Goal: Transaction & Acquisition: Purchase product/service

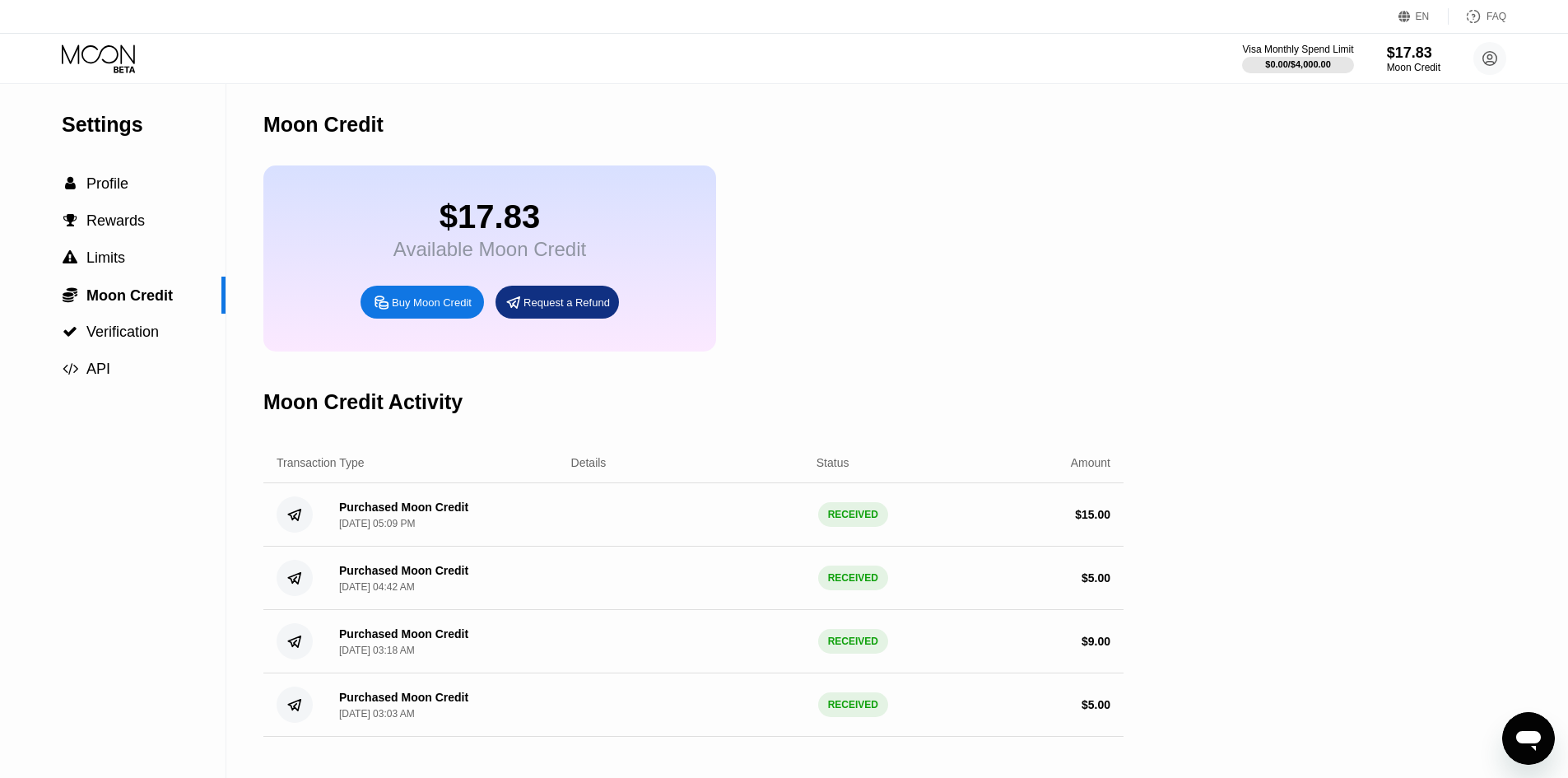
click at [90, 58] on icon at bounding box center [100, 59] width 77 height 28
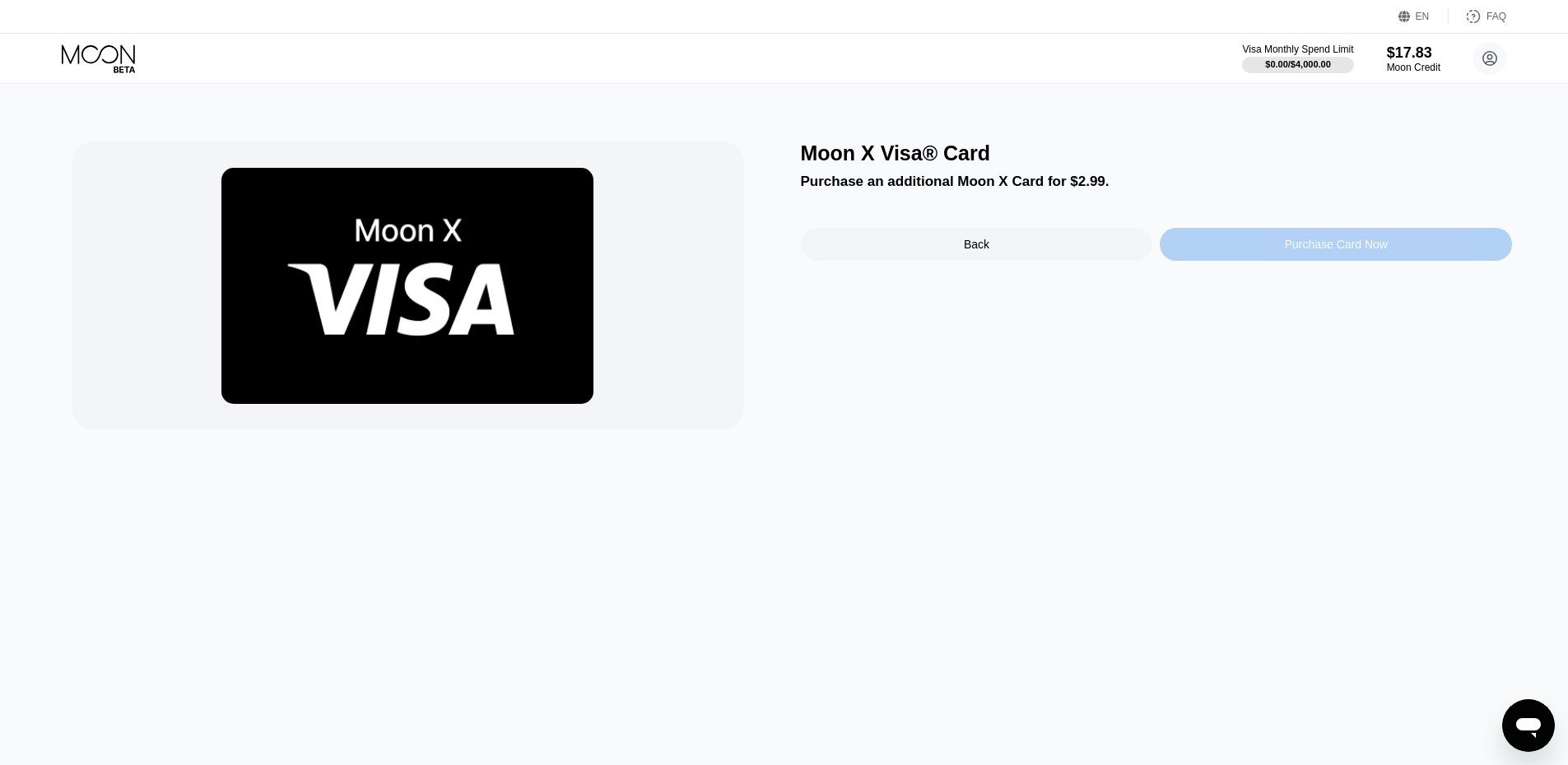
click at [1181, 247] on div "Purchase Card Now" at bounding box center [1336, 245] width 352 height 33
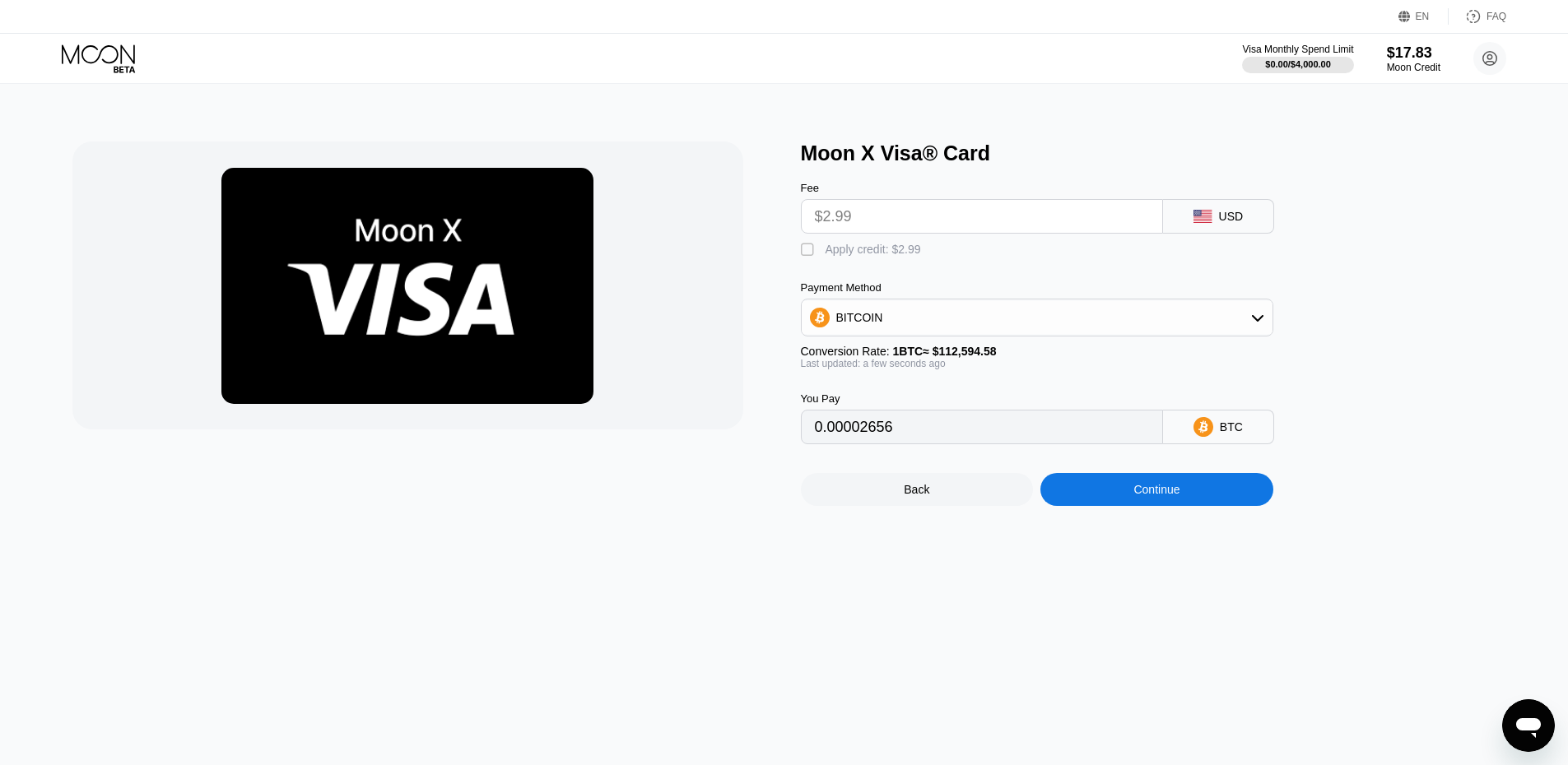
click at [1115, 305] on div "Payment Method BITCOIN" at bounding box center [1037, 309] width 473 height 55
click at [1115, 317] on div "BITCOIN" at bounding box center [1037, 318] width 471 height 33
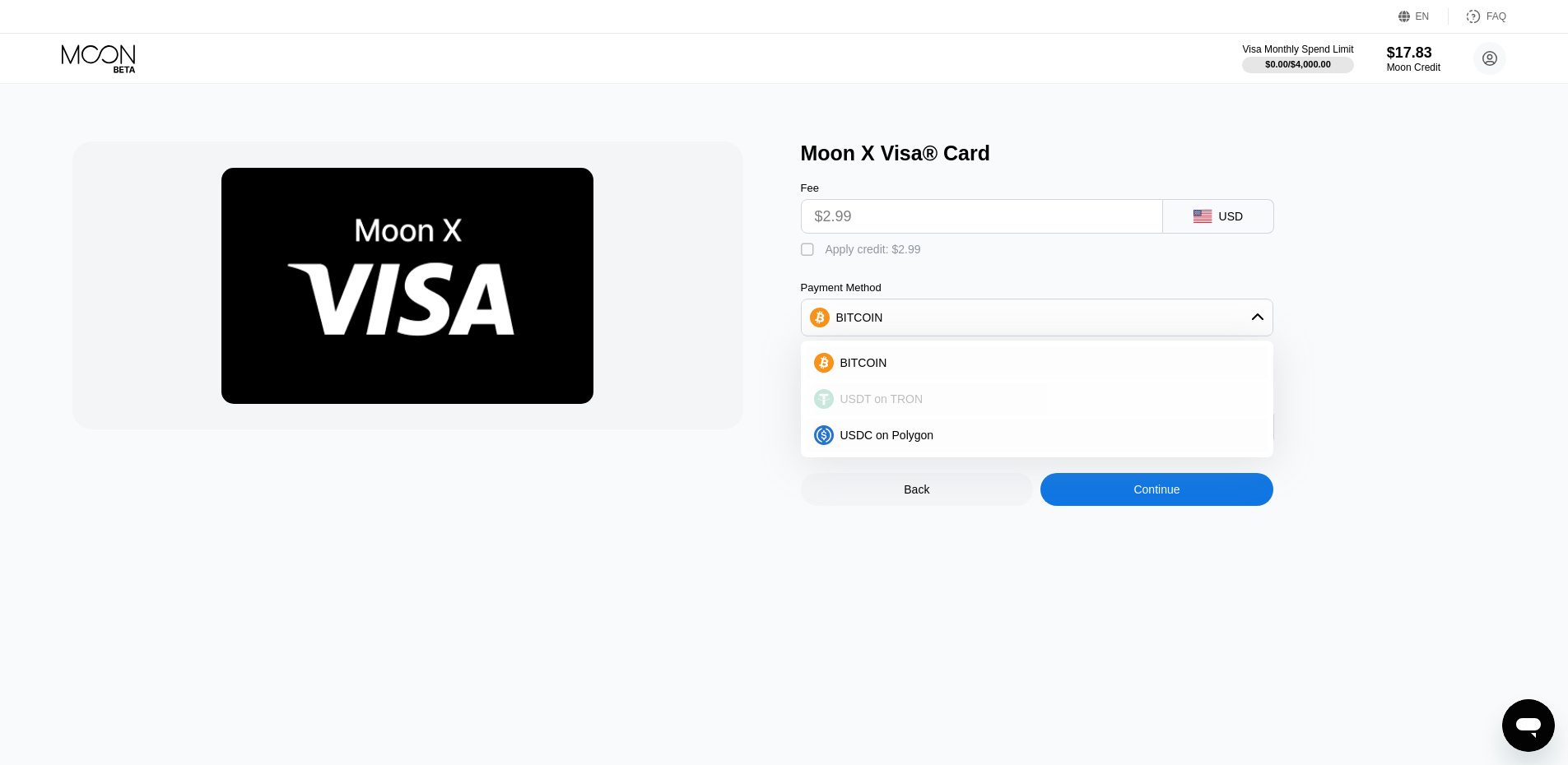
click at [1062, 406] on div "USDT on TRON" at bounding box center [1047, 399] width 426 height 13
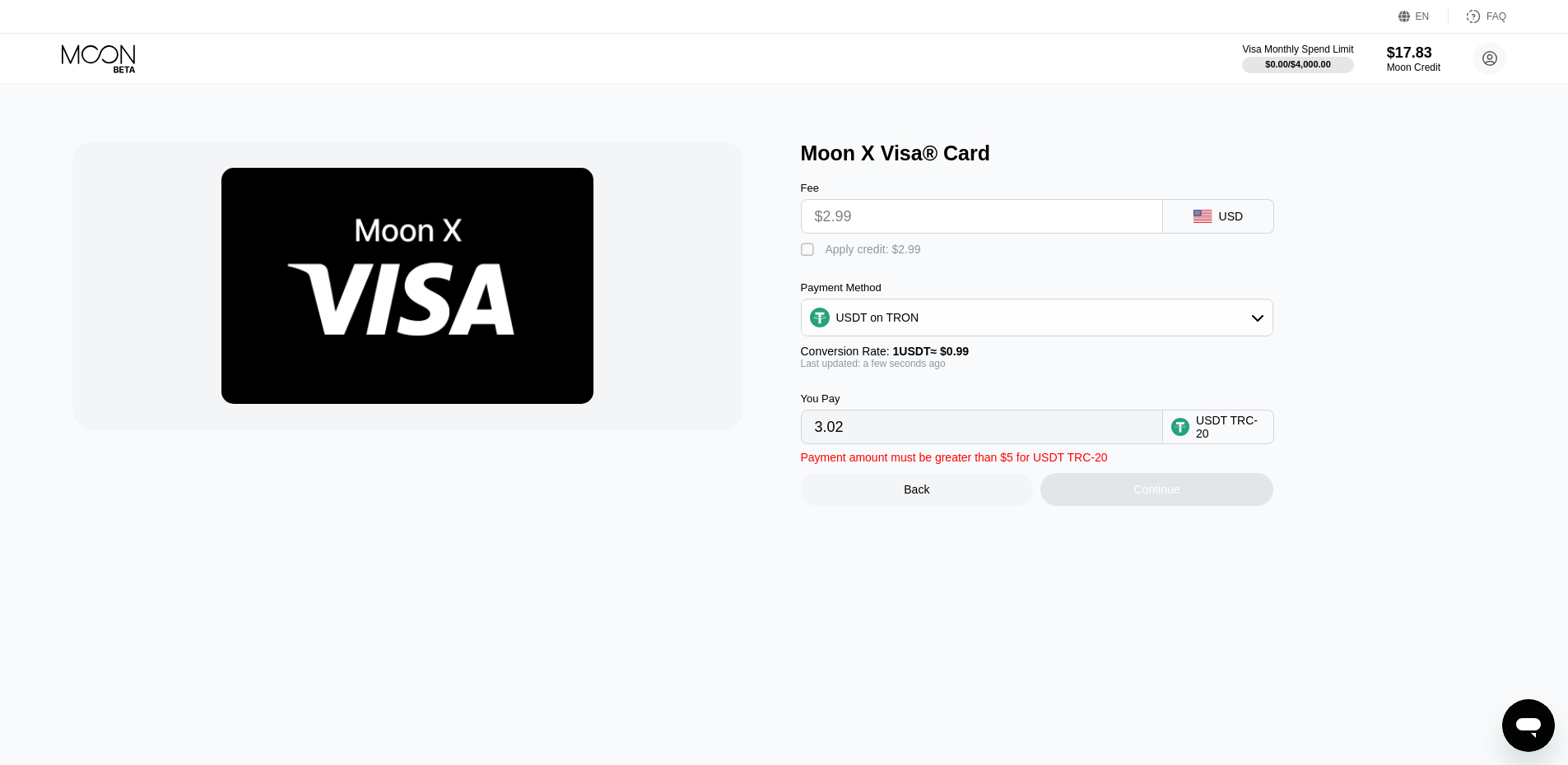
click at [981, 202] on div "Fee $2.99" at bounding box center [981, 208] width 362 height 52
click at [876, 255] on div "Apply credit: $2.99" at bounding box center [873, 249] width 95 height 13
click at [878, 256] on div "Apply credit: $2.99" at bounding box center [873, 249] width 95 height 13
type input "0.00"
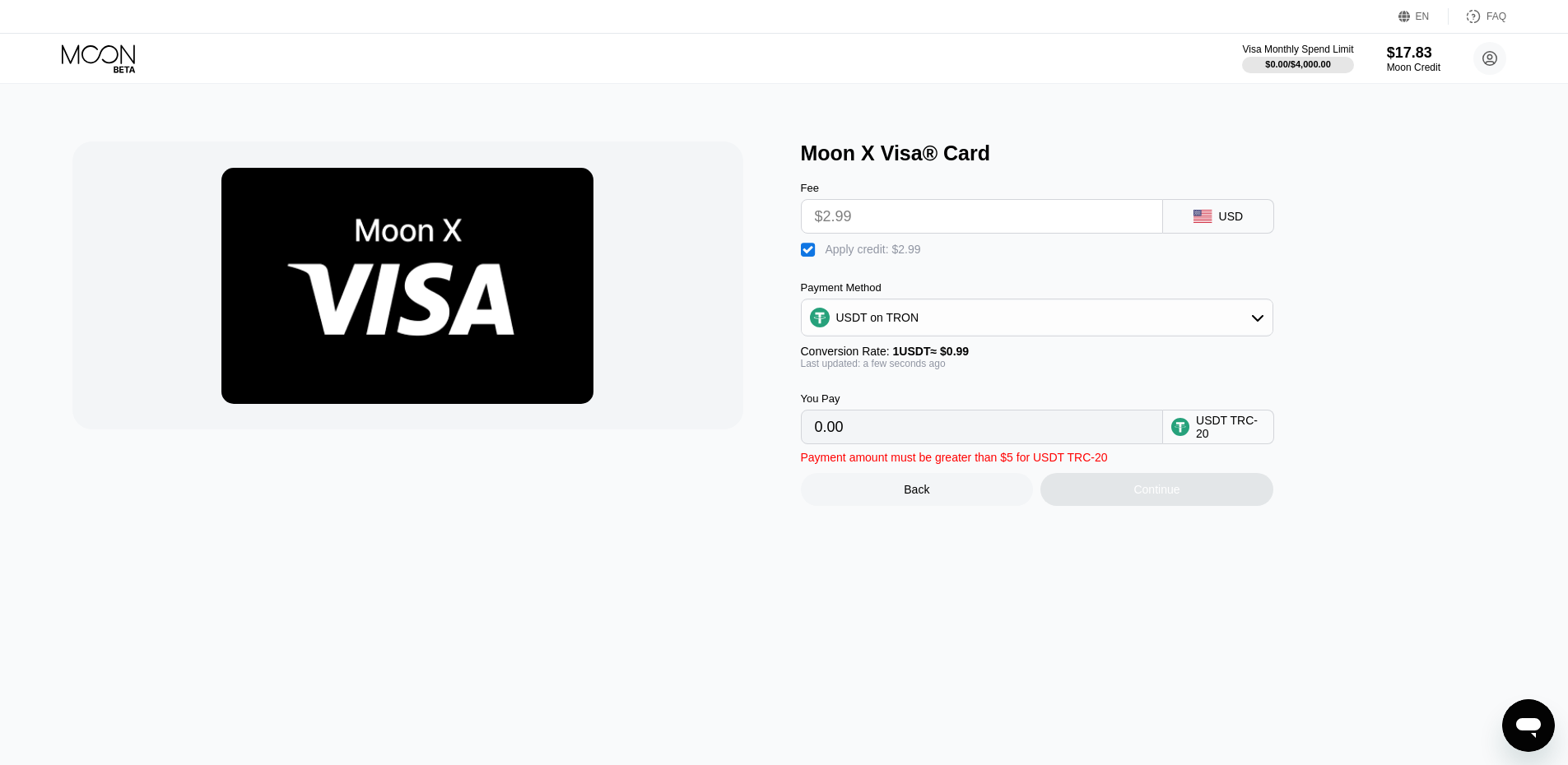
drag, startPoint x: 893, startPoint y: 432, endPoint x: 887, endPoint y: 443, distance: 12.5
click at [888, 441] on input "0.00" at bounding box center [981, 427] width 334 height 33
drag, startPoint x: 887, startPoint y: 443, endPoint x: 829, endPoint y: 443, distance: 58.0
click at [829, 443] on input "0.00" at bounding box center [981, 427] width 334 height 33
drag, startPoint x: 1262, startPoint y: 196, endPoint x: 1225, endPoint y: 217, distance: 42.5
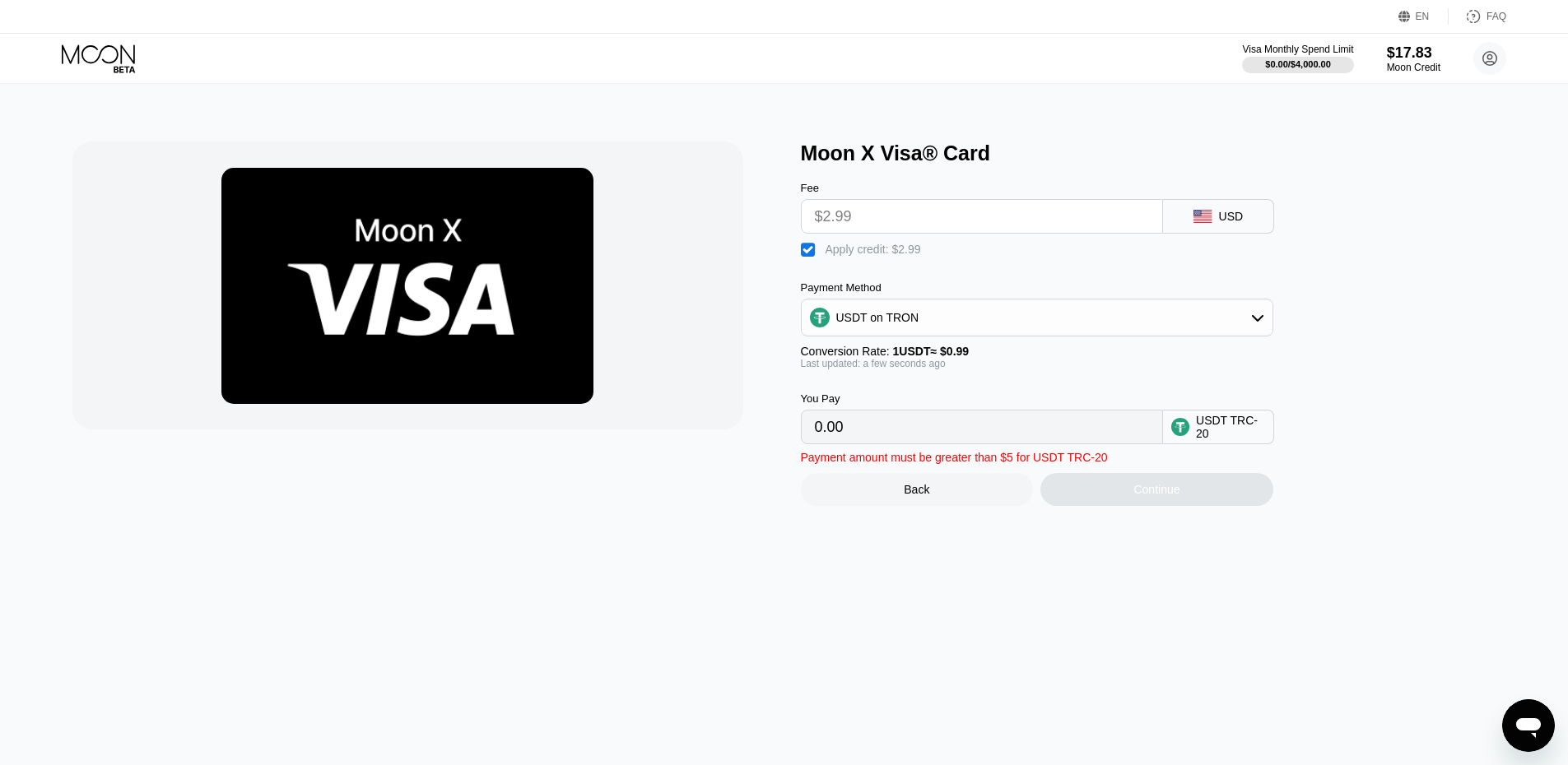
click at [1251, 202] on div "Fee $2.99 USD" at bounding box center [1064, 200] width 527 height 69
click at [1225, 221] on div "USD" at bounding box center [1231, 216] width 25 height 13
click at [1225, 222] on div "USD" at bounding box center [1231, 216] width 25 height 13
click at [1225, 223] on div "USD" at bounding box center [1231, 216] width 25 height 13
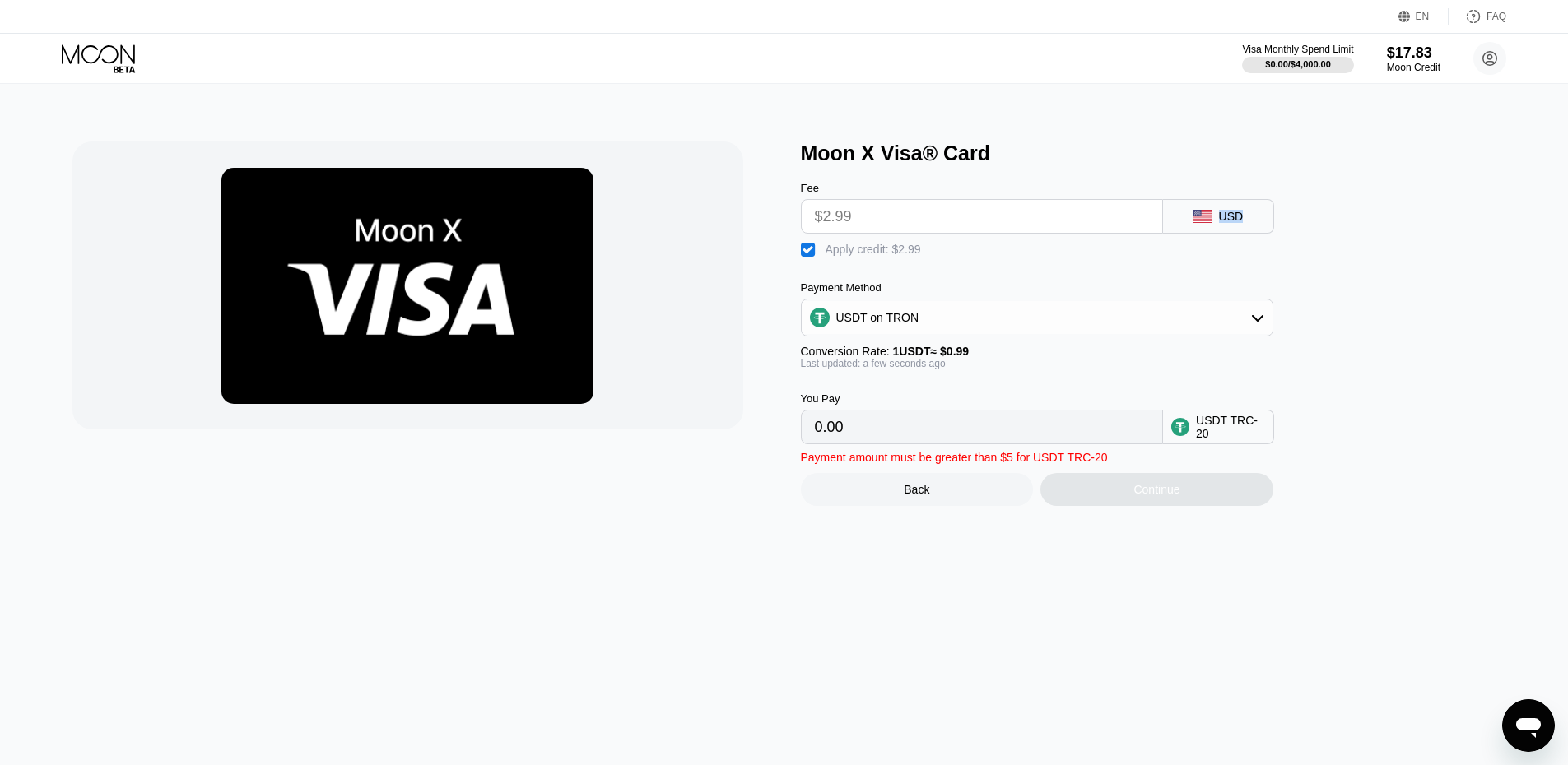
click at [1225, 223] on div "USD" at bounding box center [1231, 216] width 25 height 13
click at [1425, 61] on div "Moon Credit" at bounding box center [1414, 67] width 55 height 12
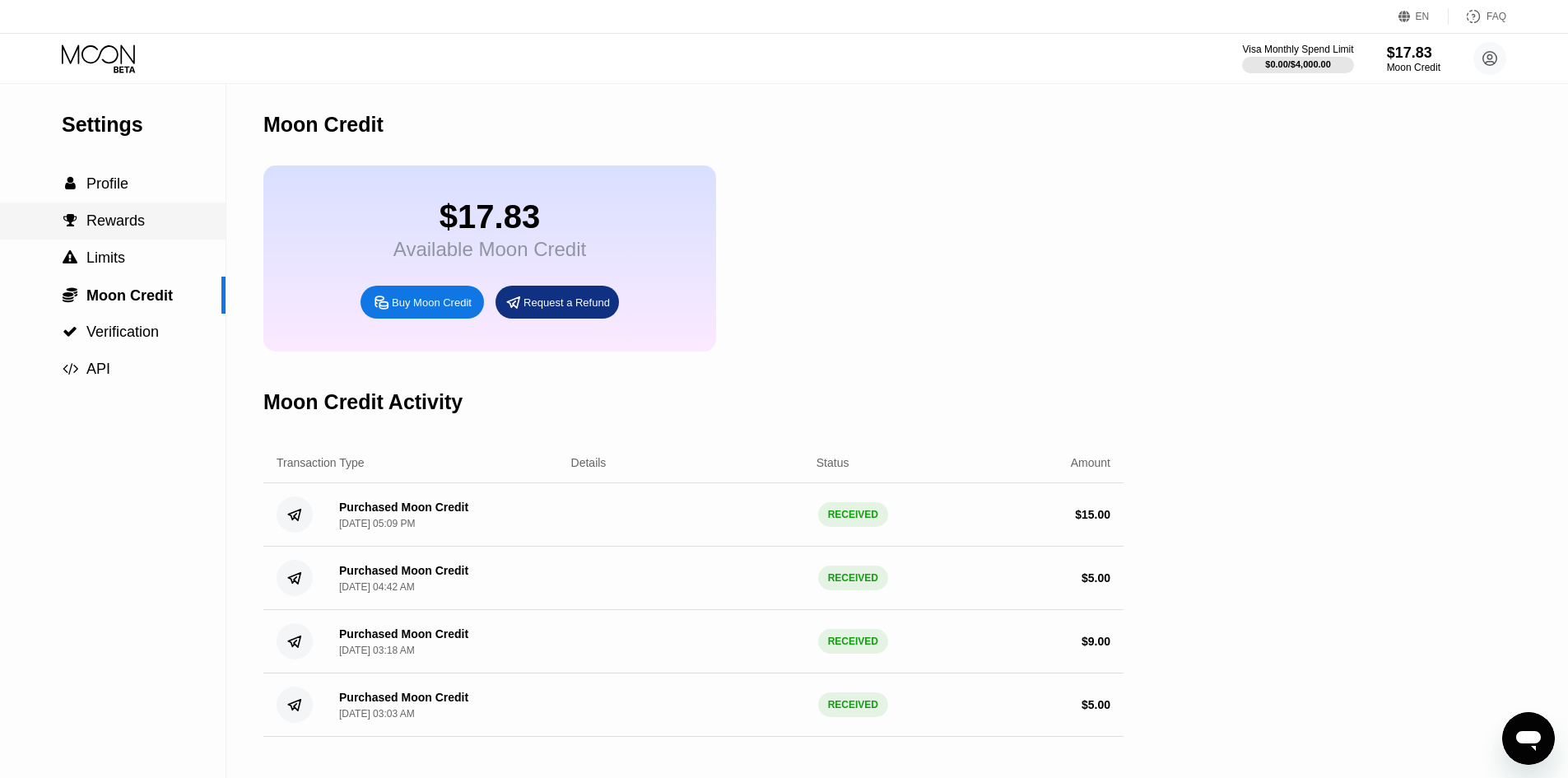
click at [161, 225] on div " Rewards" at bounding box center [113, 221] width 225 height 17
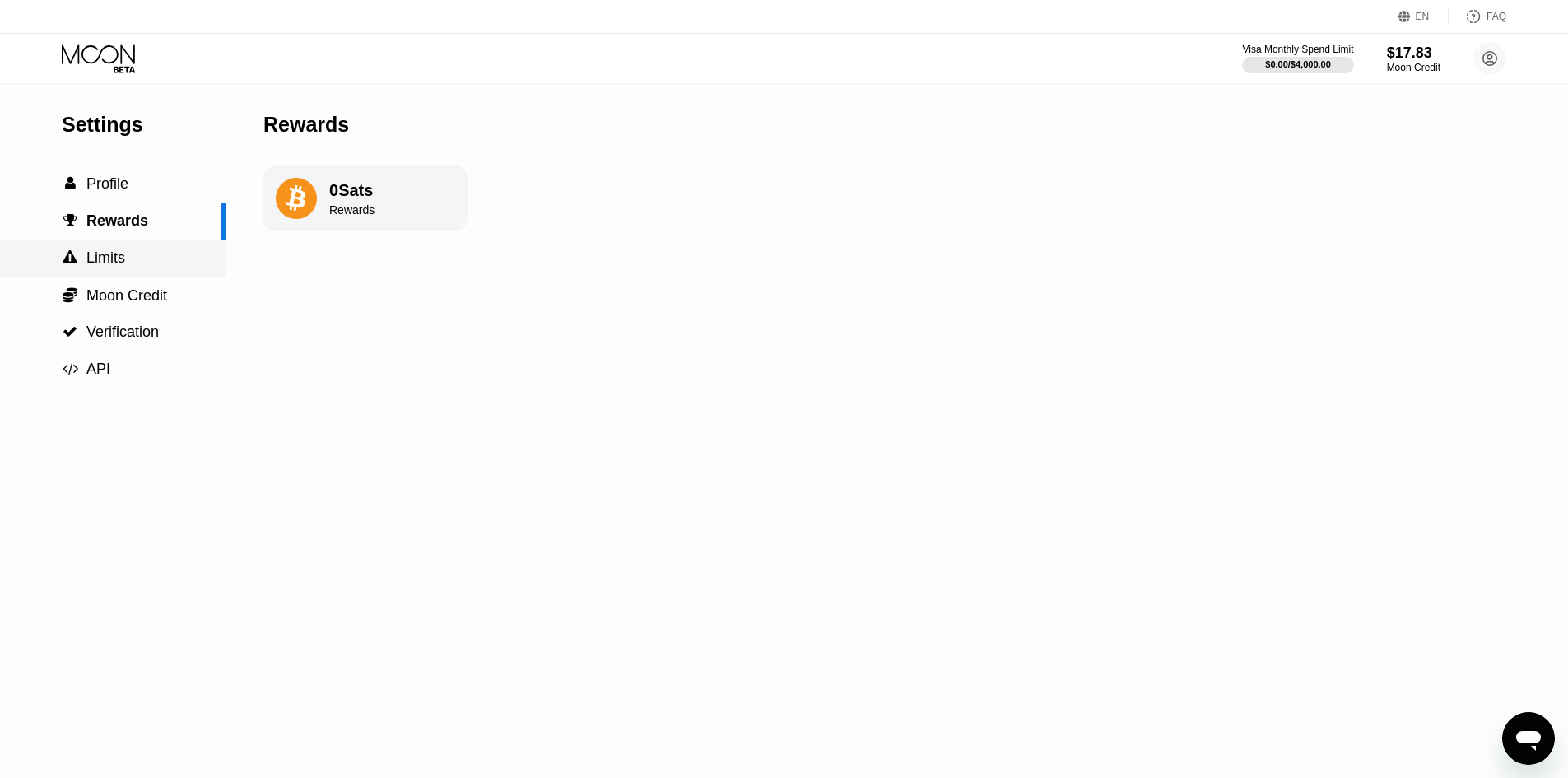
click at [150, 259] on div " Limits" at bounding box center [113, 258] width 225 height 17
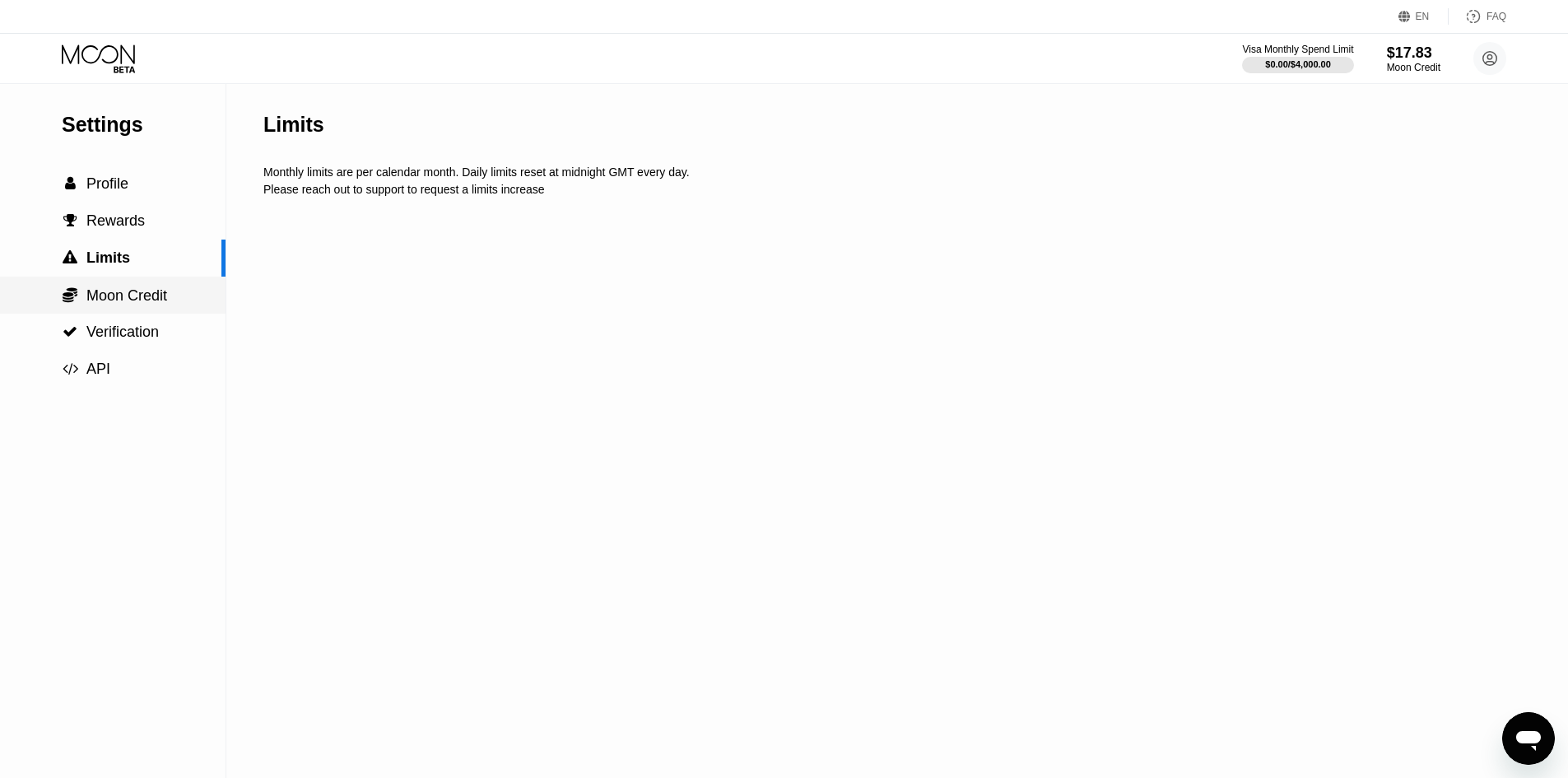
click at [148, 299] on span "Moon Credit" at bounding box center [126, 295] width 81 height 16
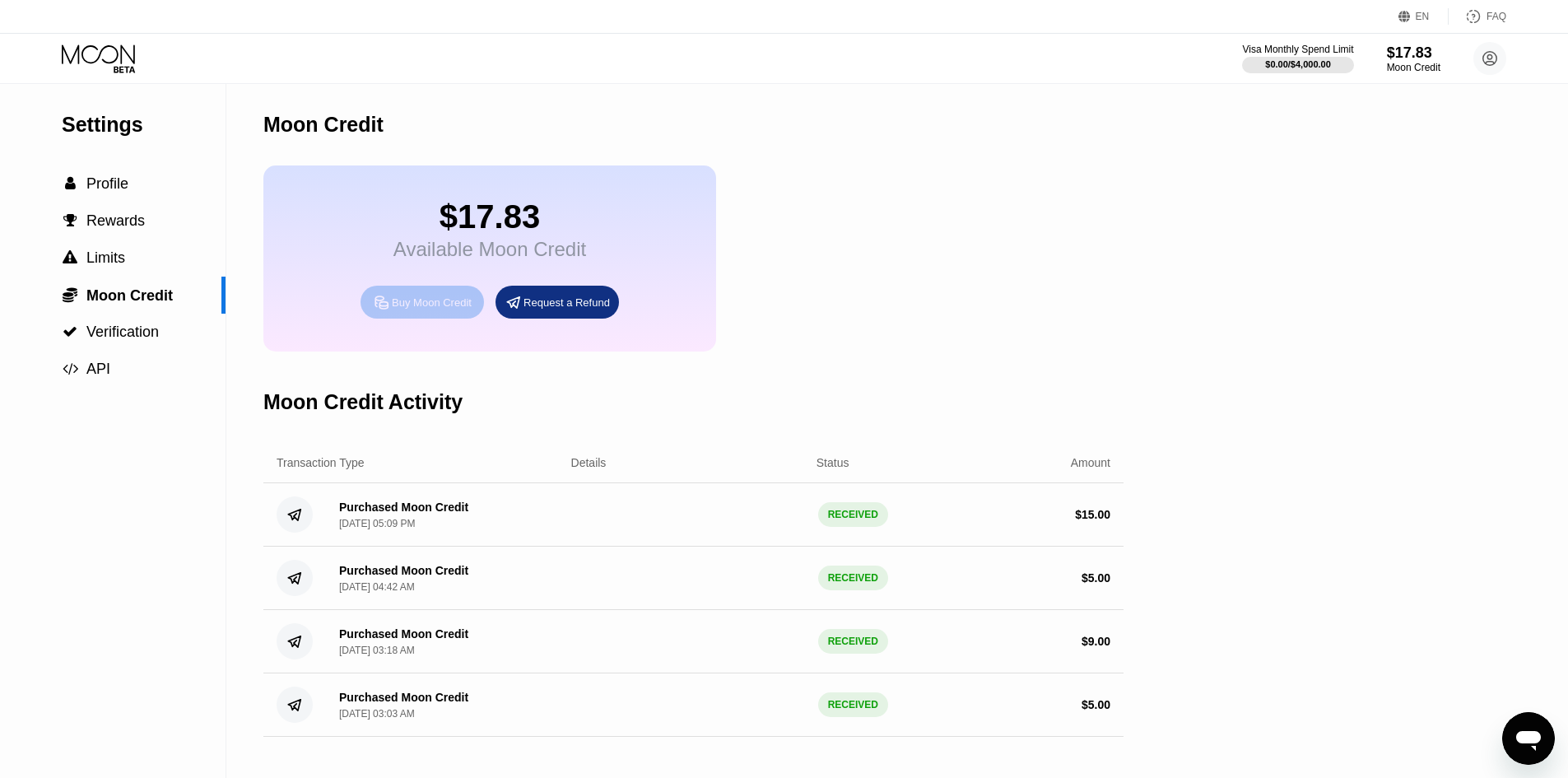
click at [406, 310] on div "Buy Moon Credit" at bounding box center [432, 301] width 80 height 14
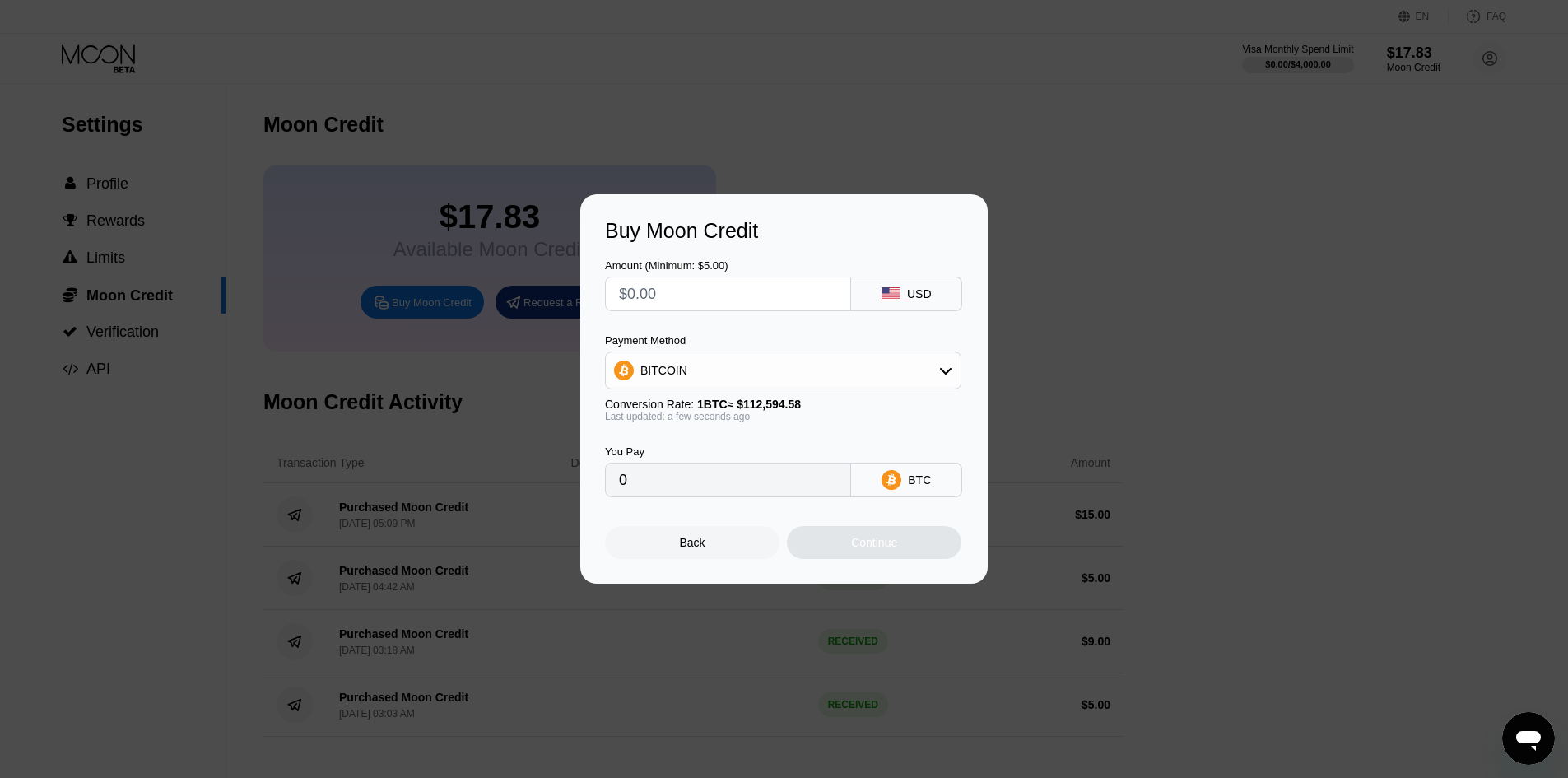
click at [878, 383] on div "BITCOIN" at bounding box center [783, 370] width 355 height 33
click at [837, 436] on div "USDT on TRON" at bounding box center [784, 452] width 346 height 33
type input "0.00"
click at [762, 484] on input "0.00" at bounding box center [728, 480] width 218 height 33
drag, startPoint x: 762, startPoint y: 484, endPoint x: 747, endPoint y: 467, distance: 22.7
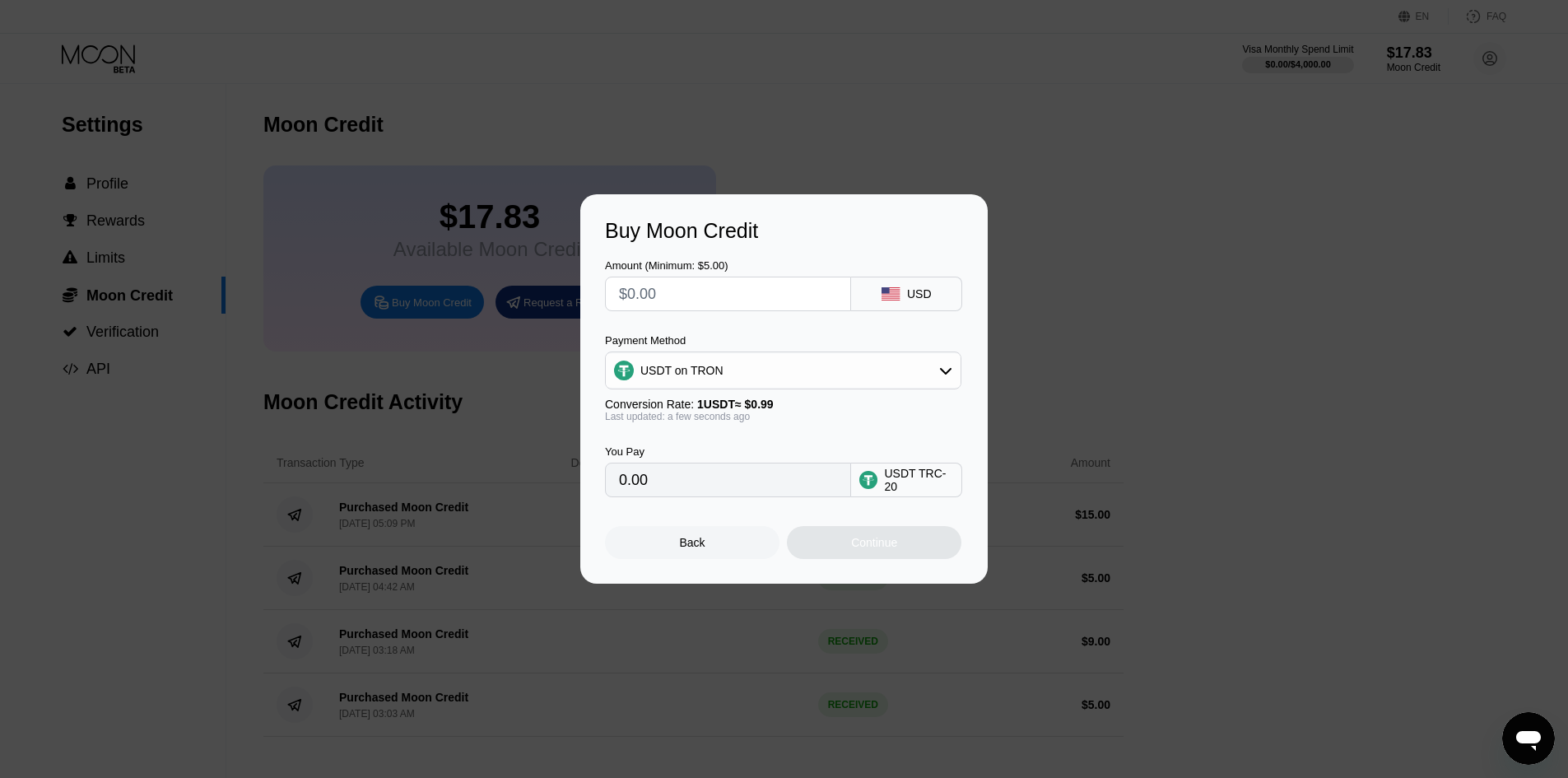
click at [758, 483] on input "0.00" at bounding box center [728, 480] width 218 height 33
click at [705, 298] on input "text" at bounding box center [728, 294] width 218 height 33
click at [718, 547] on div "Back" at bounding box center [692, 542] width 174 height 33
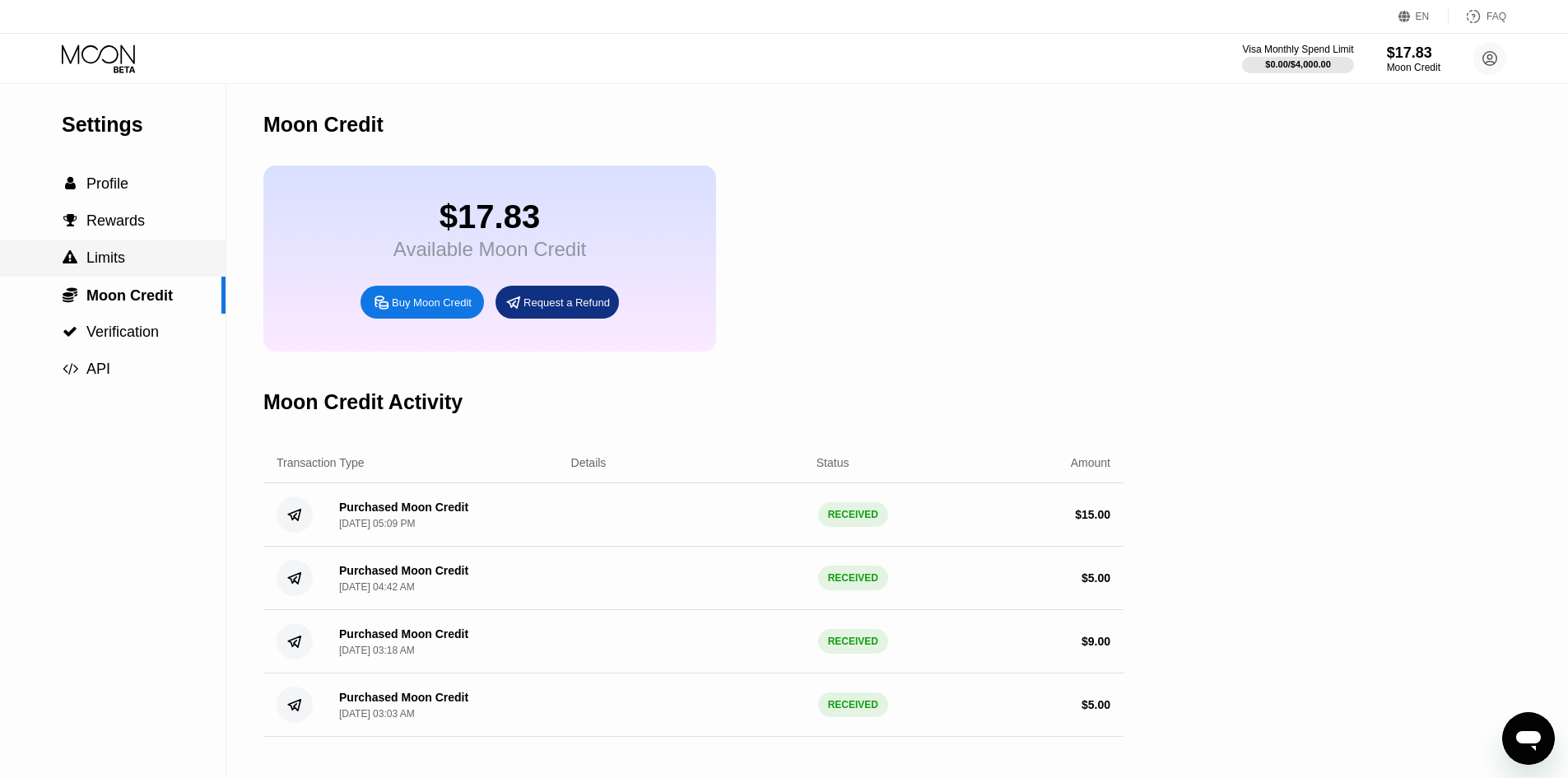
click at [144, 247] on div " Limits" at bounding box center [113, 258] width 225 height 37
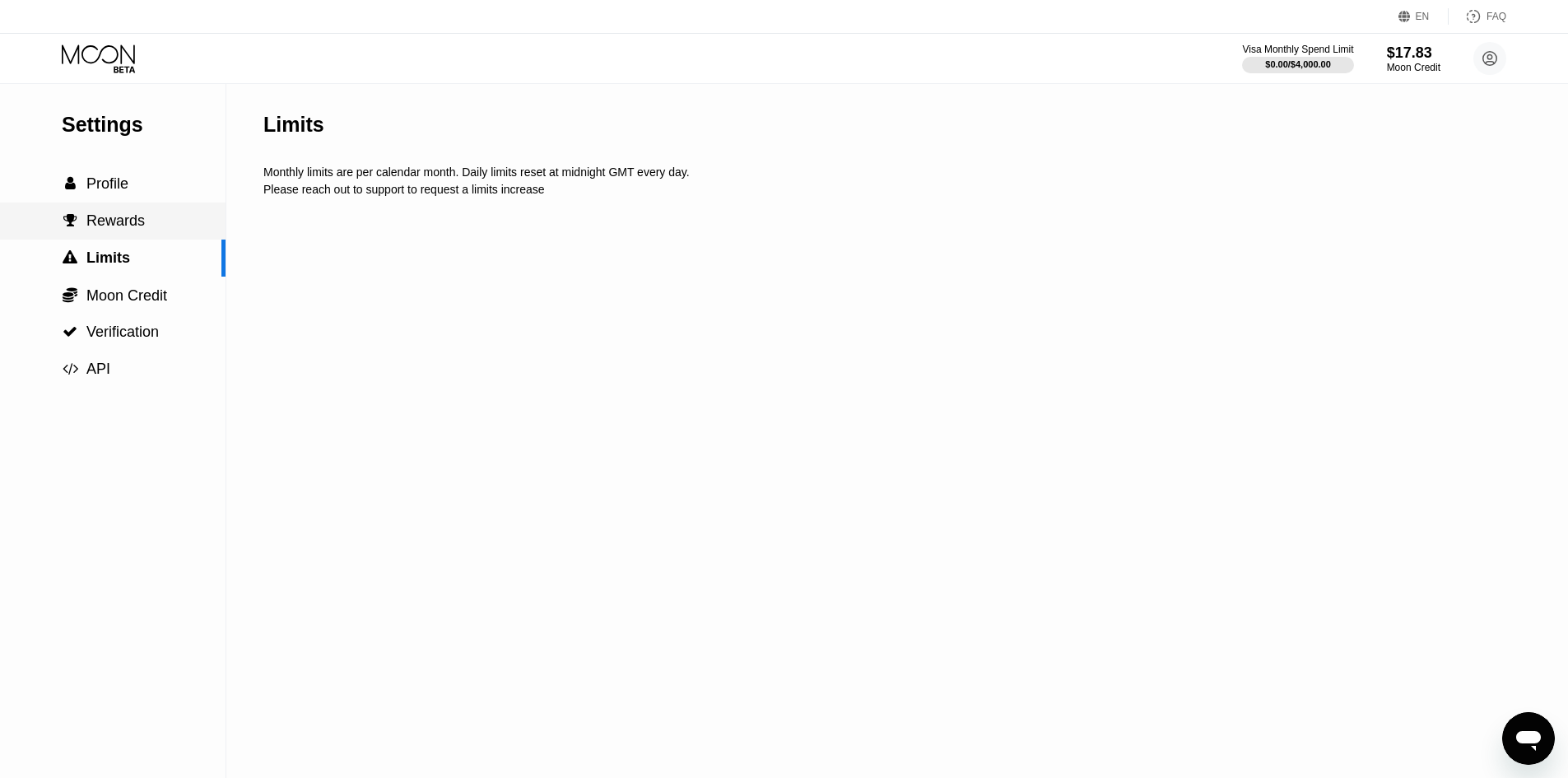
click at [144, 228] on div " Rewards" at bounding box center [113, 221] width 225 height 17
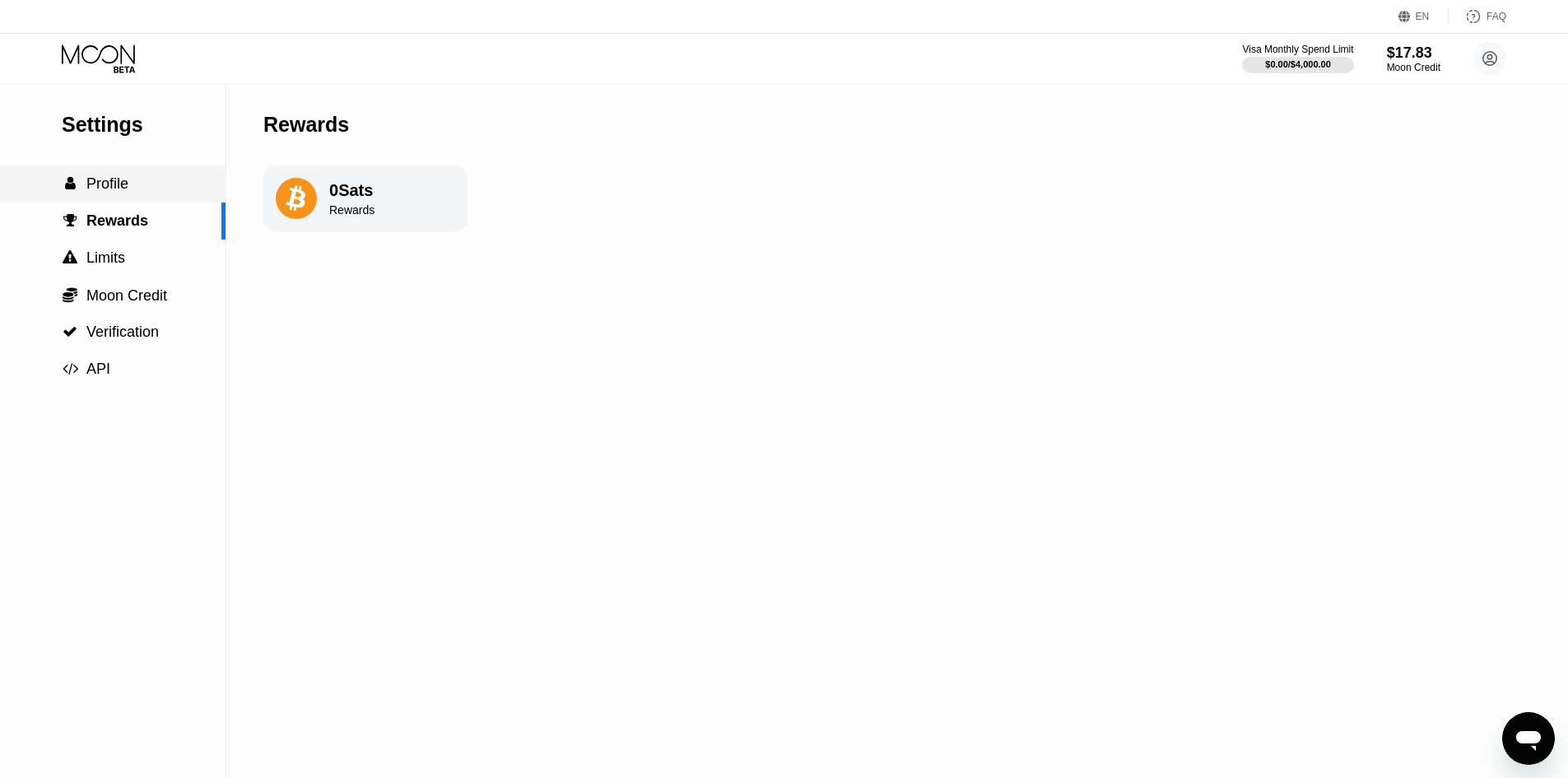
click at [144, 188] on div " Profile" at bounding box center [113, 183] width 225 height 17
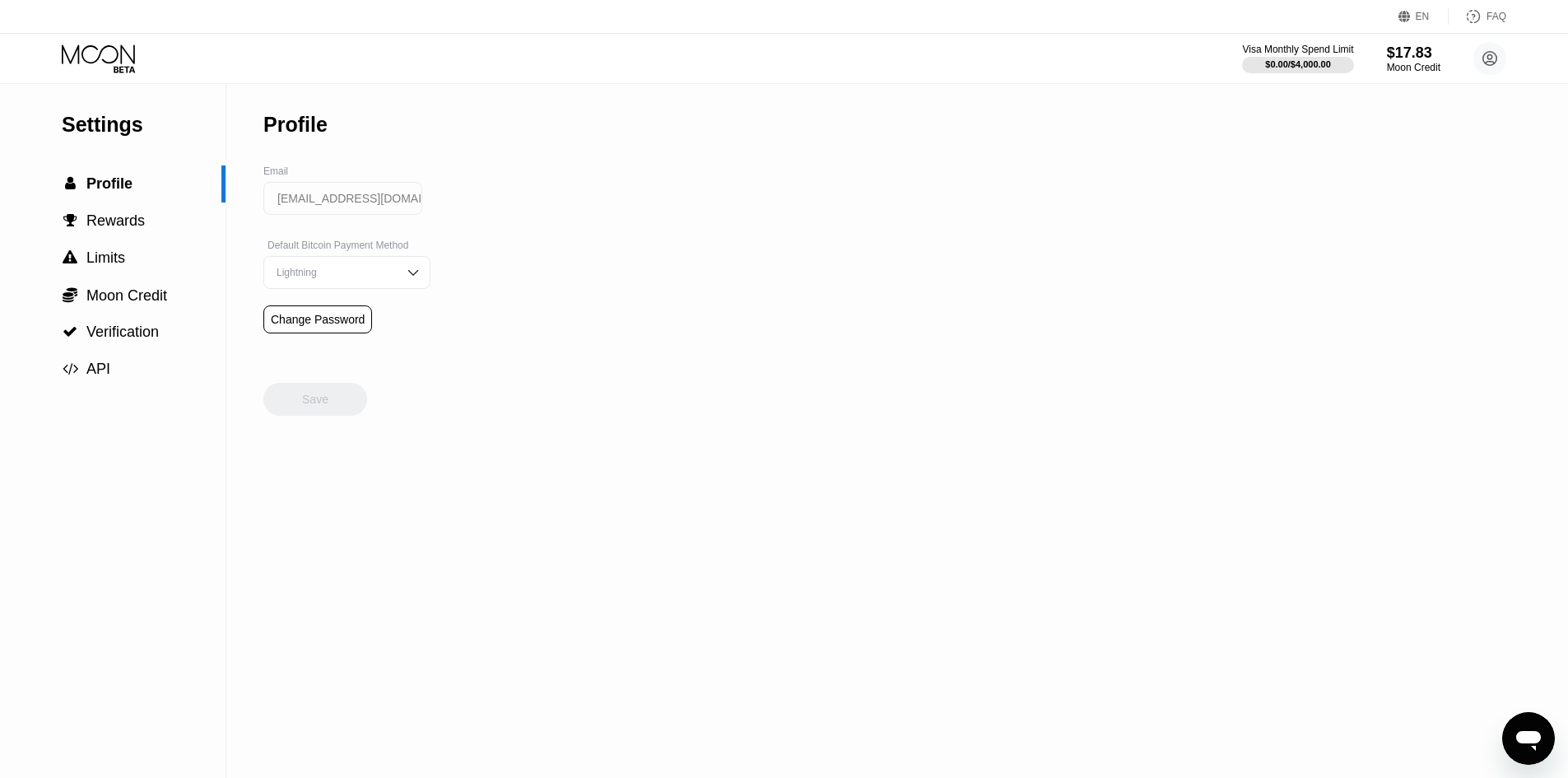
click at [1443, 58] on div "Visa Monthly Spend Limit $0.00 / $4,000.00 $17.83 Moon Credit [EMAIL_ADDRESS][D…" at bounding box center [1374, 59] width 264 height 33
click at [1436, 54] on div "$17.83" at bounding box center [1414, 52] width 55 height 17
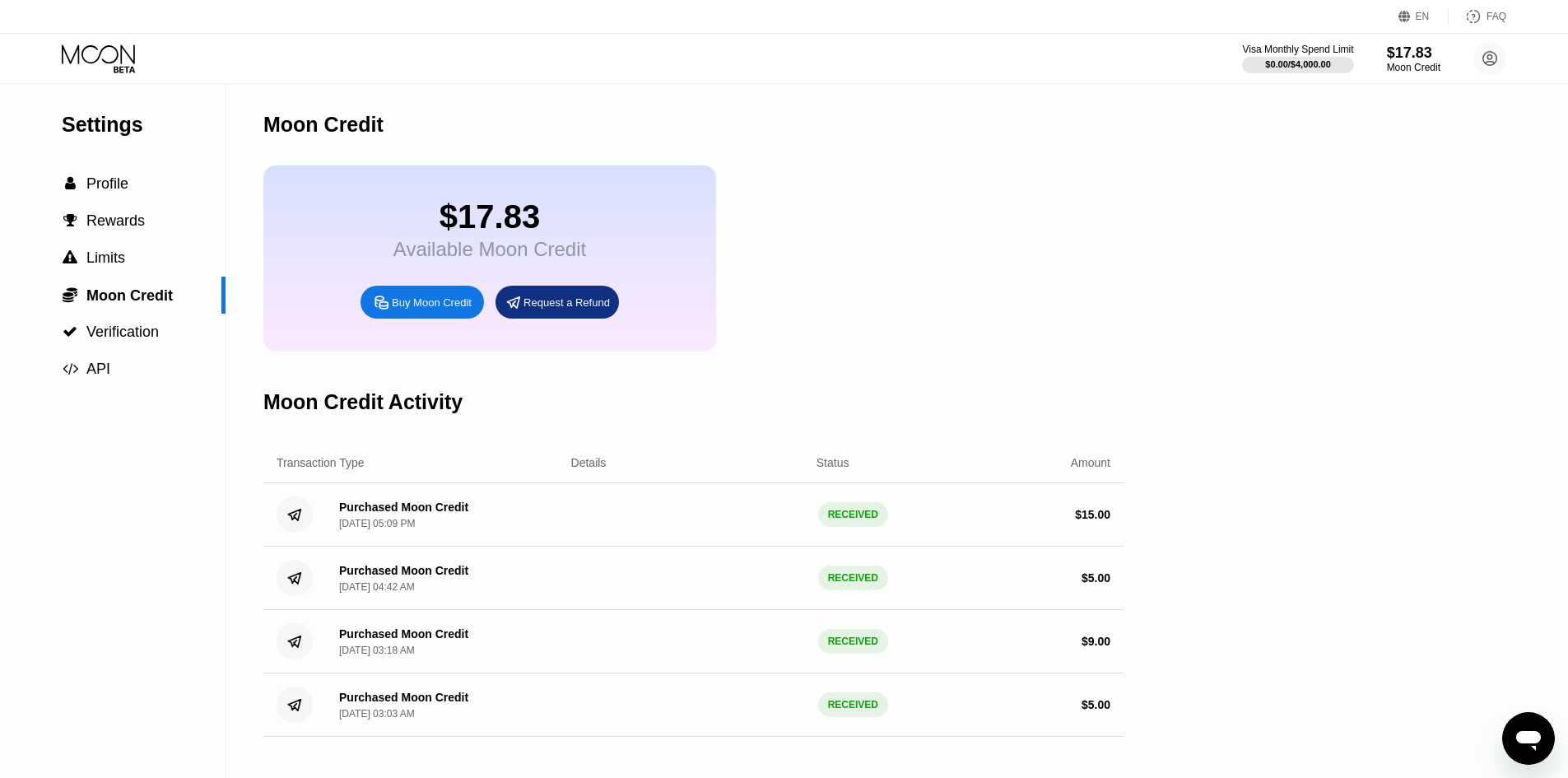
click at [1513, 60] on div "Visa Monthly Spend Limit $0.00 / $4,000.00 $17.83 Moon Credit [EMAIL_ADDRESS][D…" at bounding box center [784, 59] width 1568 height 49
click at [1496, 61] on icon at bounding box center [1490, 59] width 14 height 14
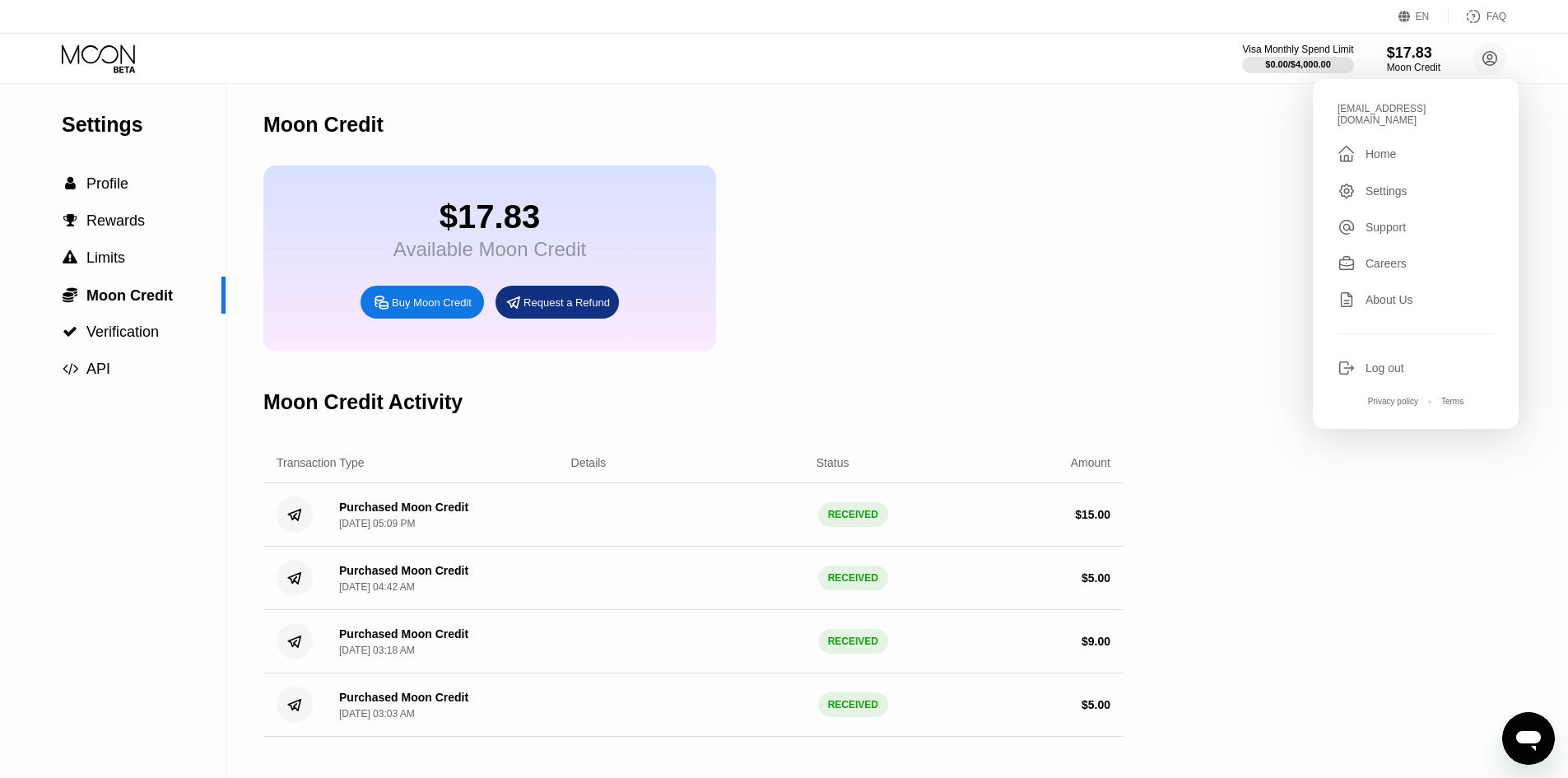
click at [1225, 182] on div "Settings  Profile  Rewards  Limits  Moon Credit  Verification  API Moon C…" at bounding box center [784, 431] width 1568 height 694
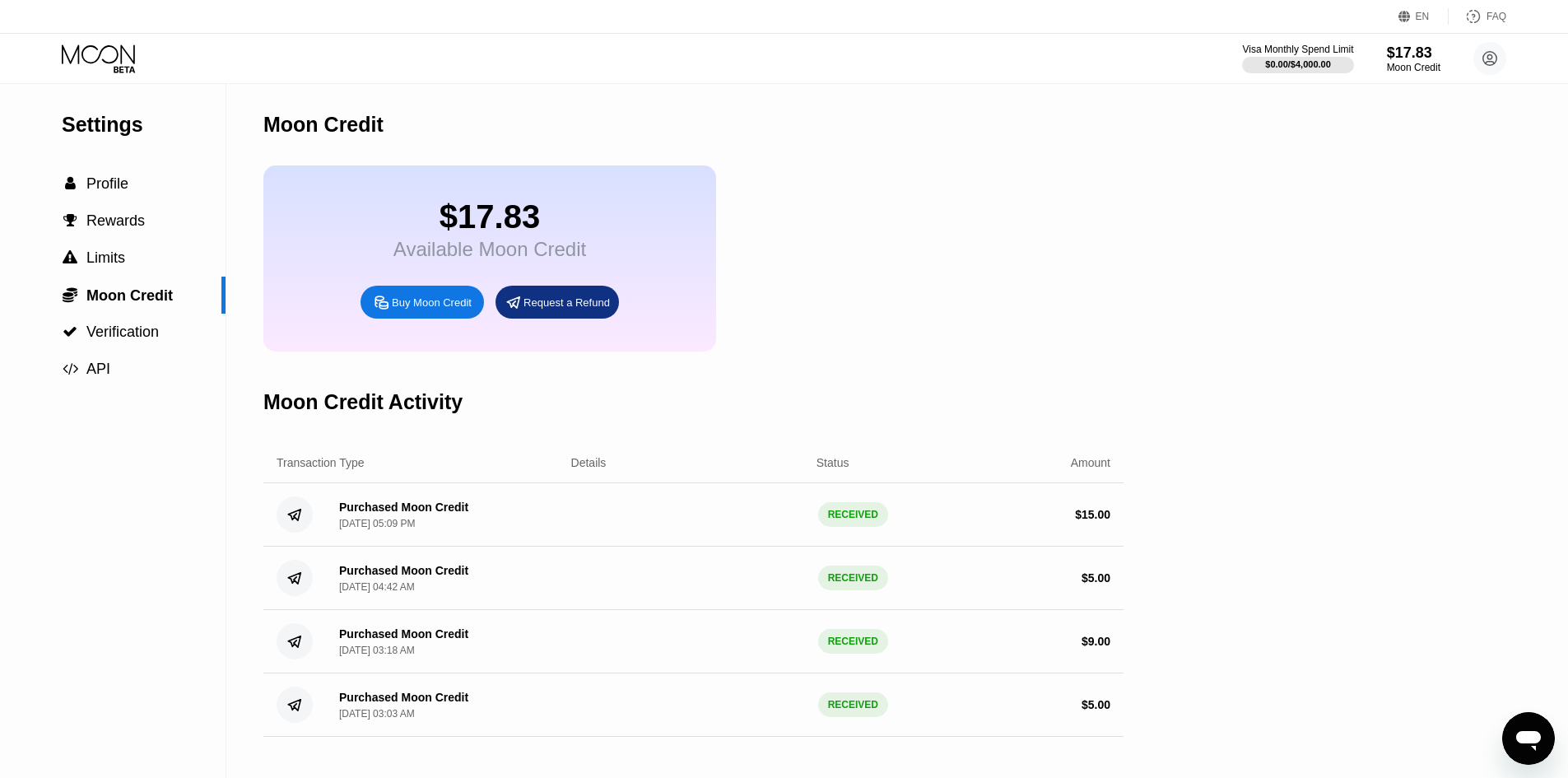
click at [91, 134] on div "Settings" at bounding box center [143, 125] width 164 height 24
click at [92, 127] on div "Settings" at bounding box center [143, 125] width 164 height 24
click at [93, 38] on div "Visa Monthly Spend Limit $0.00 / $4,000.00 $17.83 Moon Credit [EMAIL_ADDRESS][D…" at bounding box center [784, 59] width 1568 height 49
click at [97, 47] on icon at bounding box center [100, 59] width 77 height 28
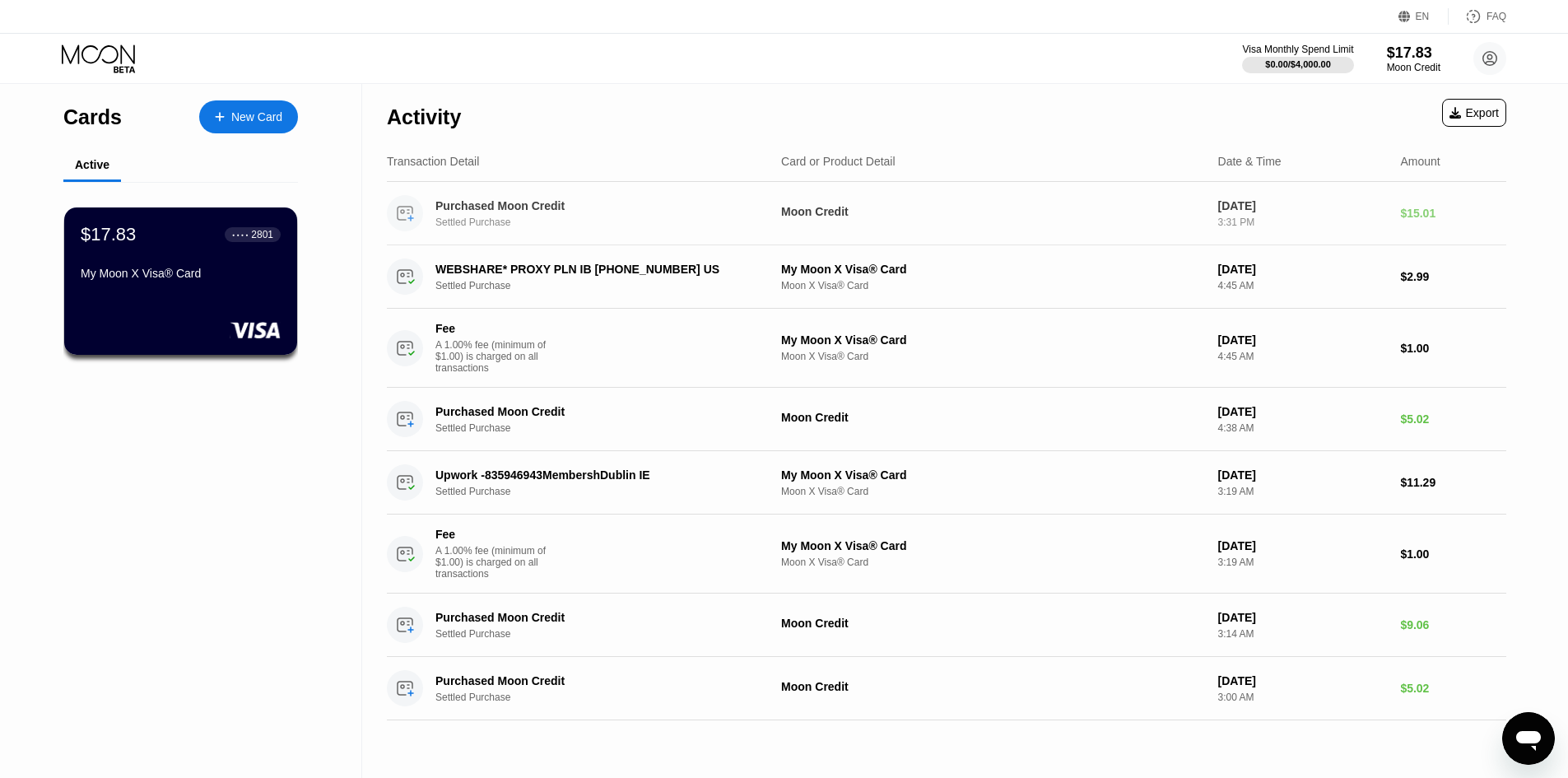
click at [423, 215] on div "Purchased Moon Credit Settled Purchase" at bounding box center [577, 214] width 381 height 37
click at [243, 309] on div "$17.83 ● ● ● ● 2801 My Moon X Visa® Card" at bounding box center [181, 280] width 236 height 149
